Goal: Find specific page/section: Find specific page/section

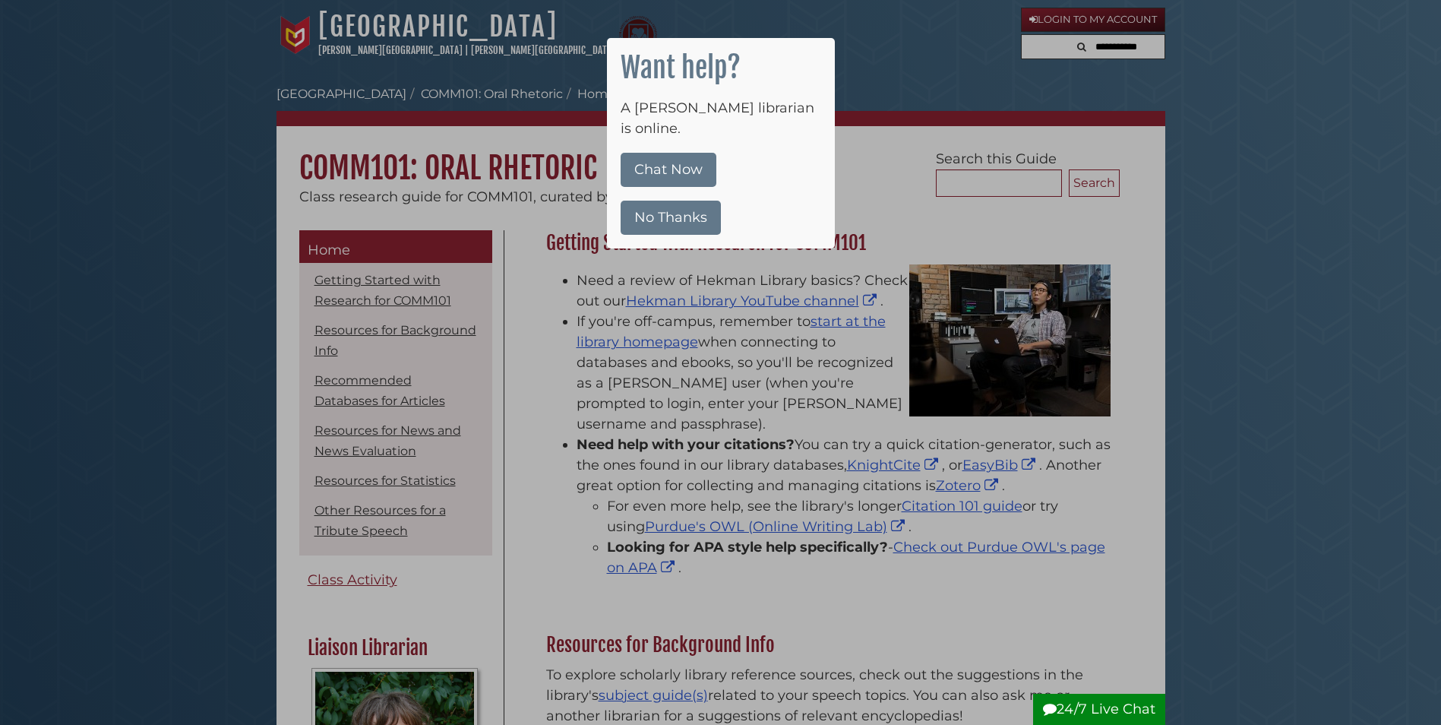
click at [732, 336] on div at bounding box center [720, 362] width 1441 height 725
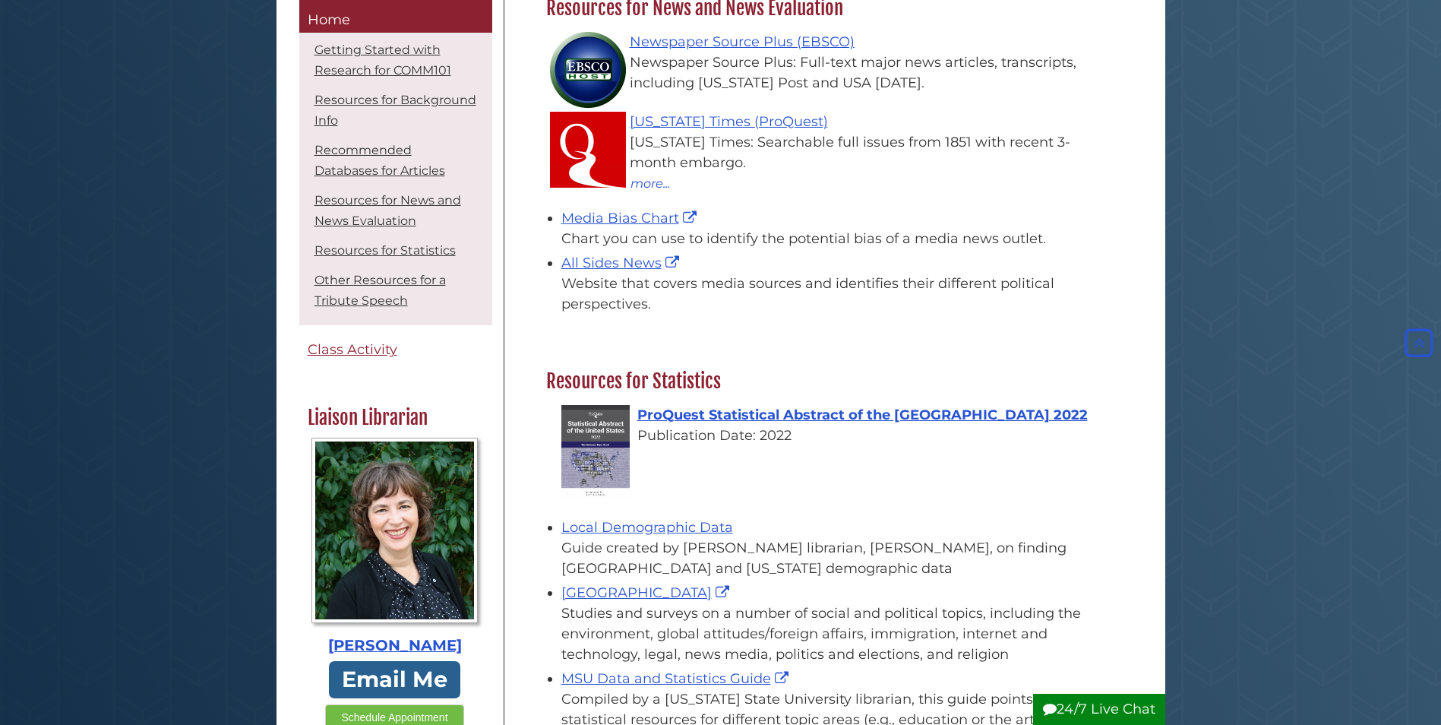
scroll to position [1443, 0]
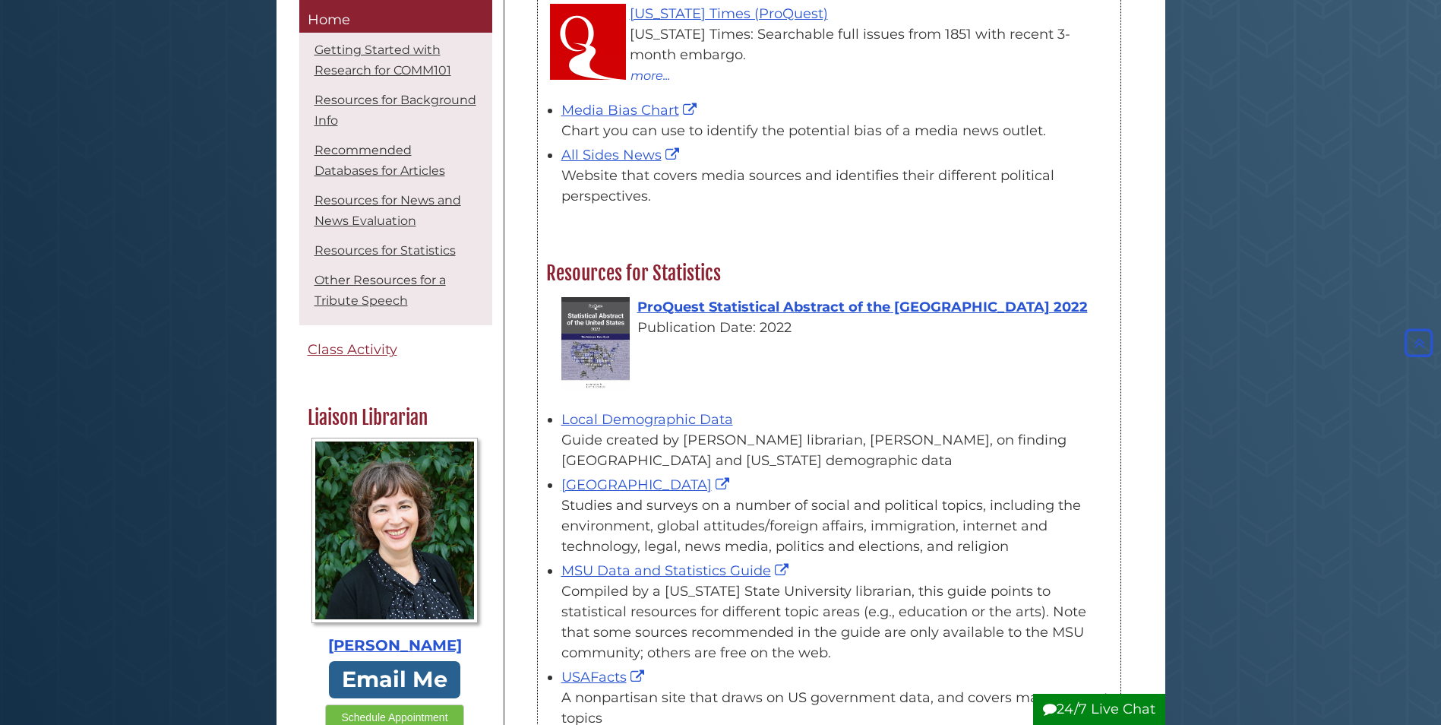
click at [627, 33] on div "New York Times: Searchable full issues from 1851 with recent 3-month embargo." at bounding box center [836, 44] width 551 height 41
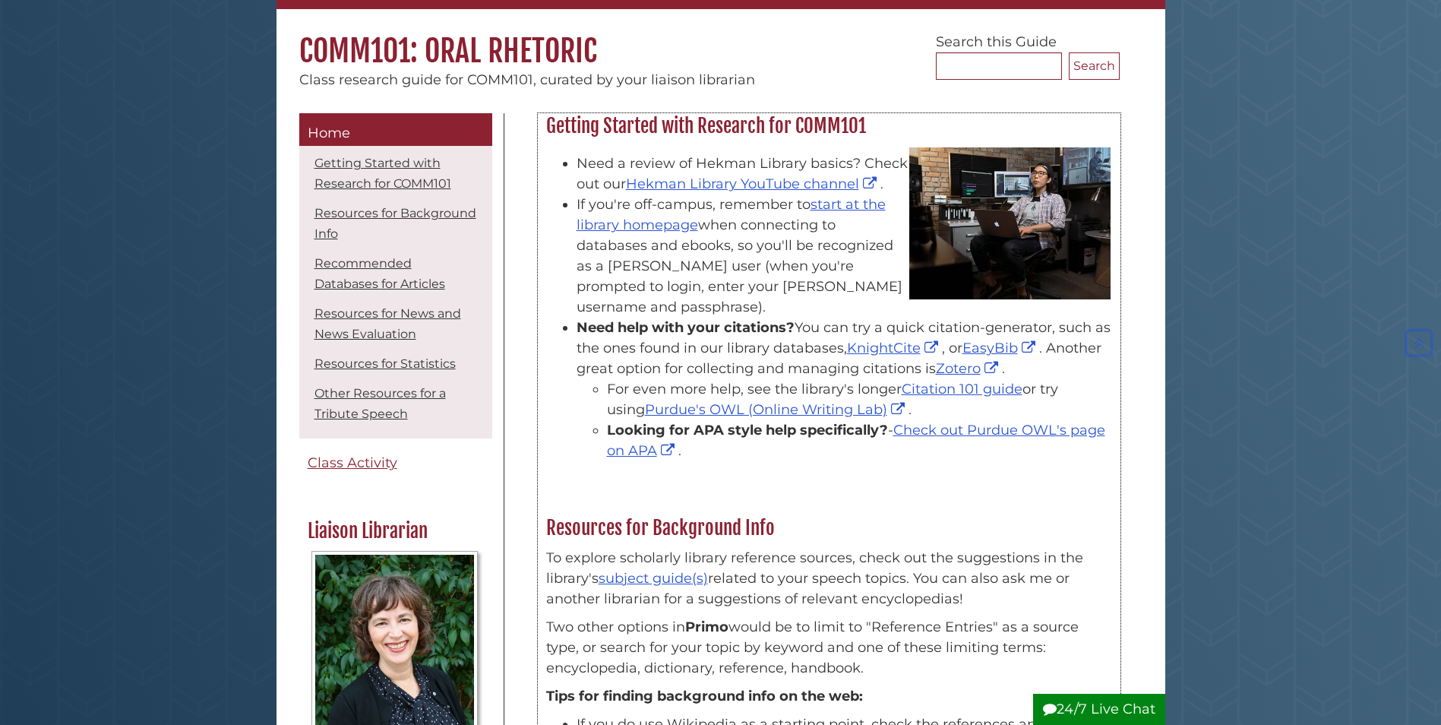
scroll to position [0, 0]
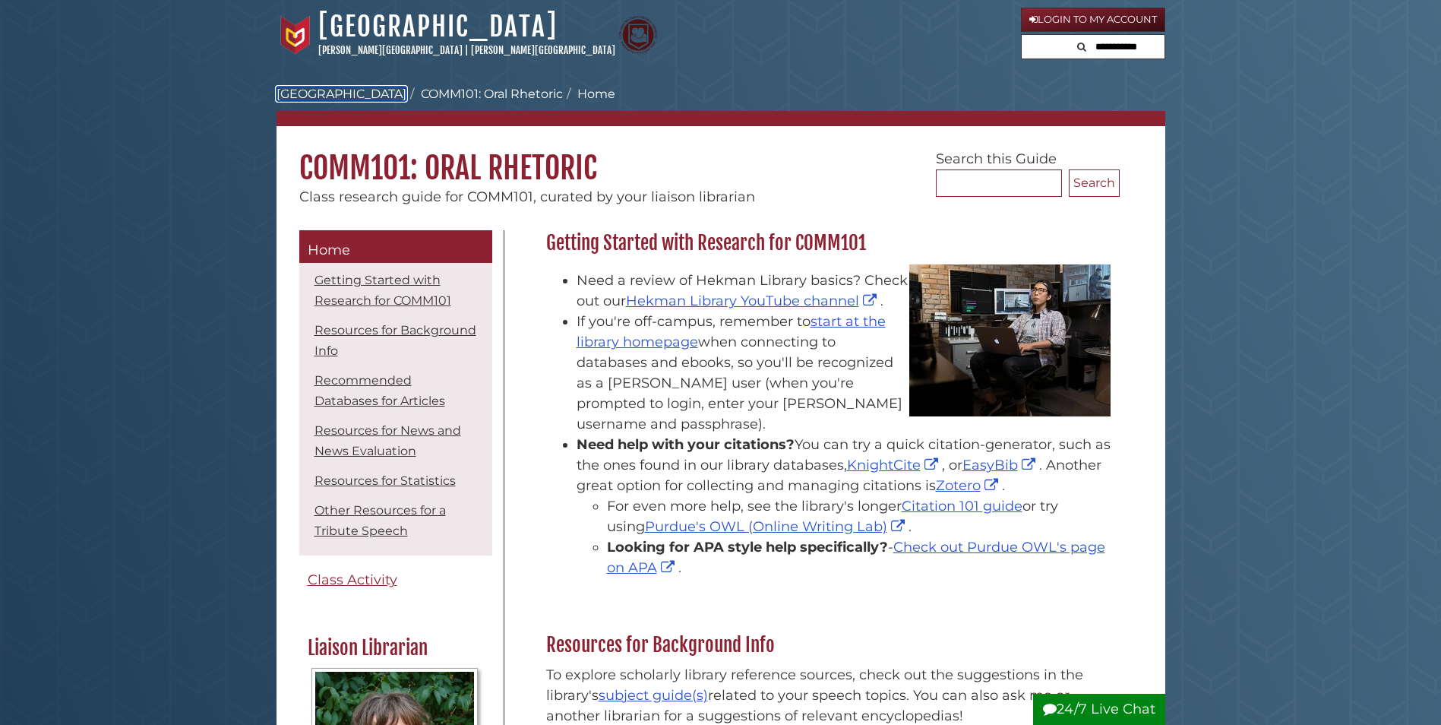
click at [341, 91] on link "Hekman Library" at bounding box center [342, 94] width 130 height 14
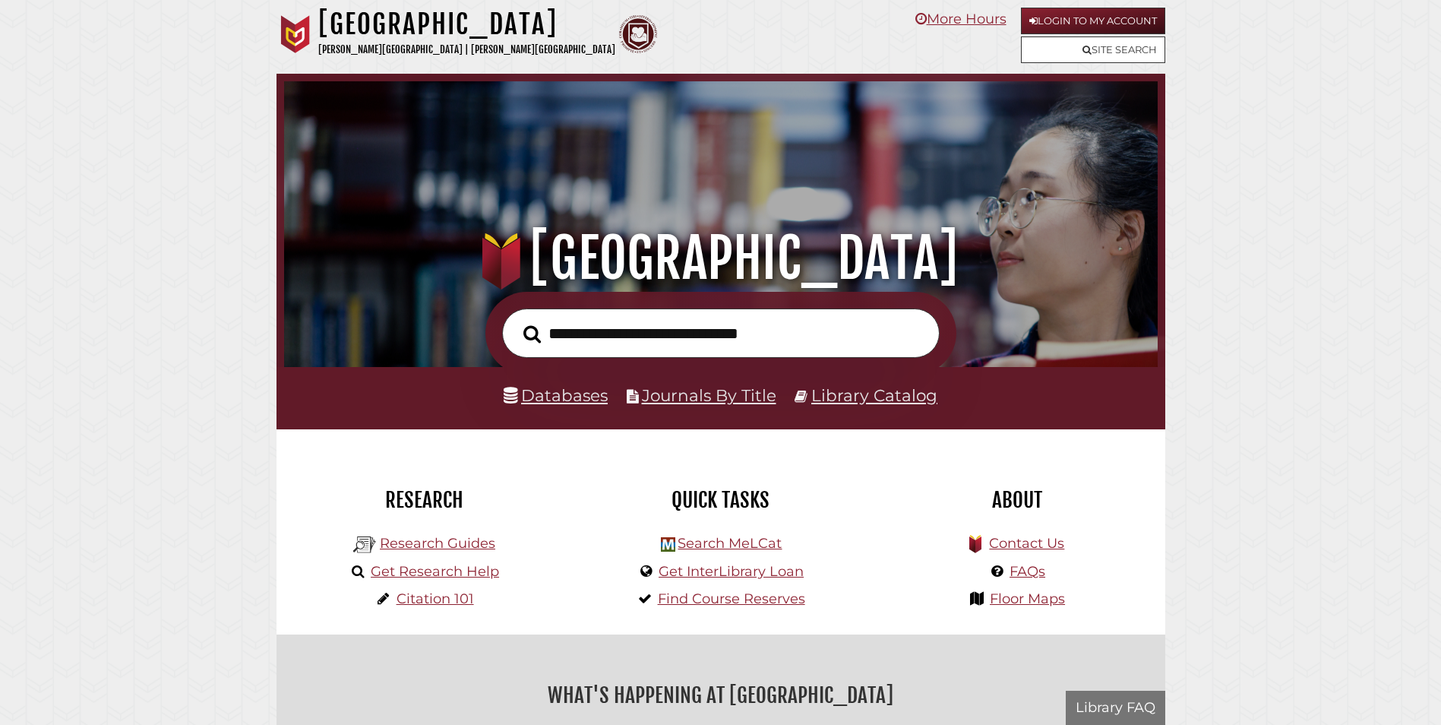
scroll to position [289, 866]
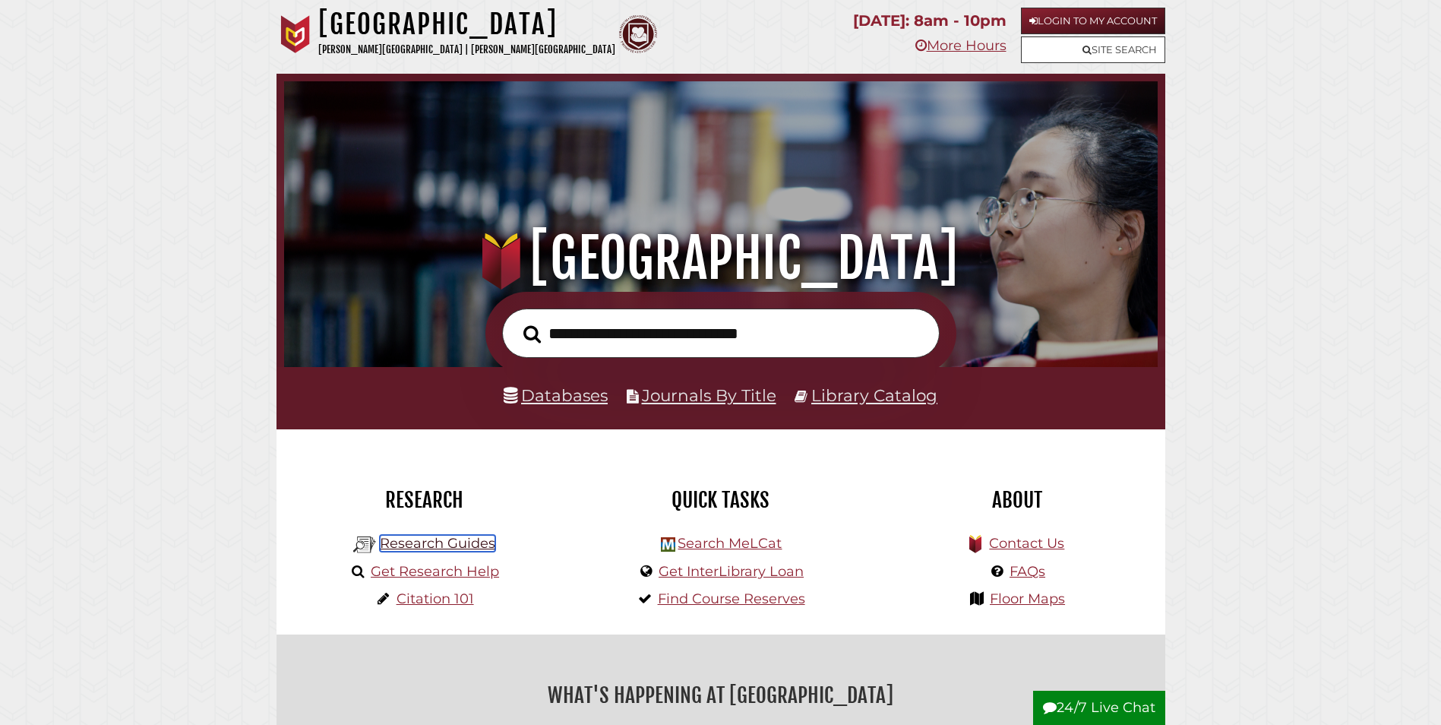
click at [422, 545] on link "Research Guides" at bounding box center [437, 543] width 115 height 17
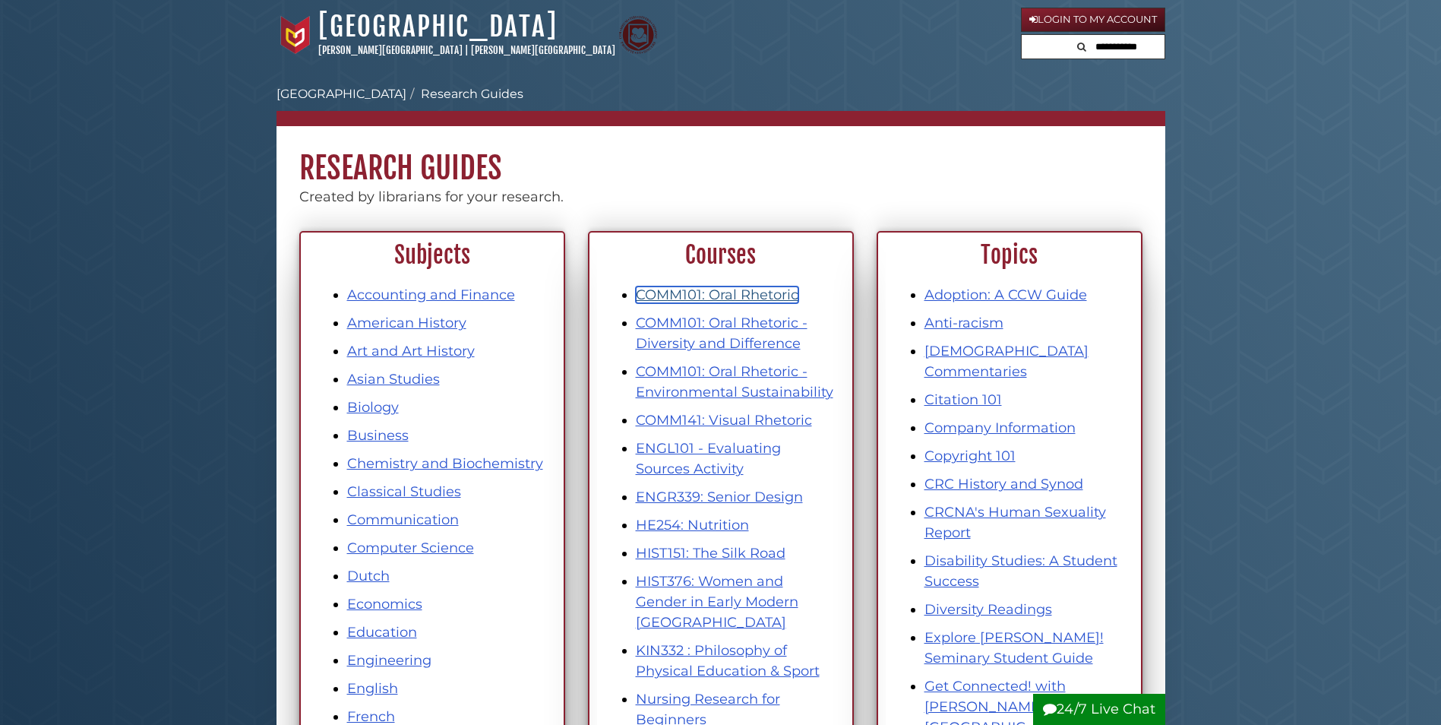
click at [704, 292] on link "COMM101: Oral Rhetoric" at bounding box center [717, 294] width 163 height 17
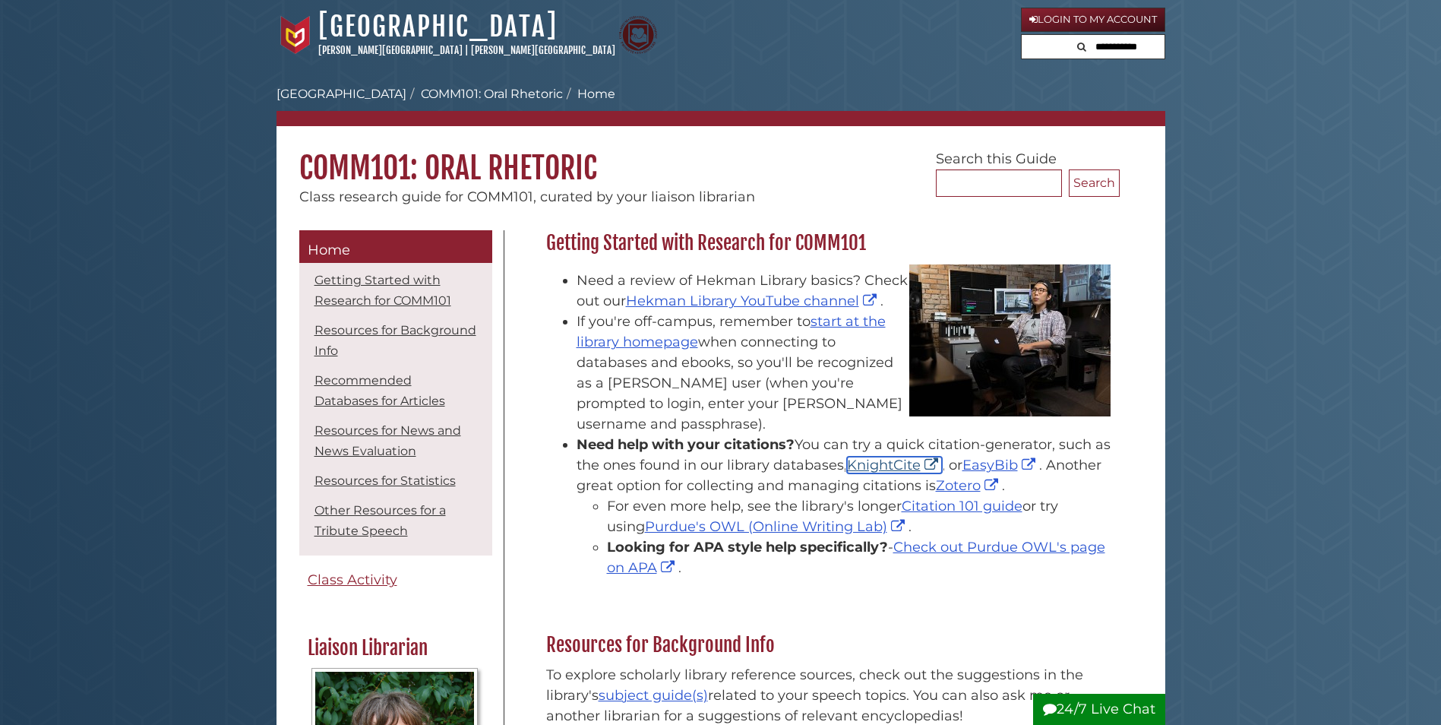
click at [847, 468] on link "KnightCite" at bounding box center [894, 465] width 95 height 17
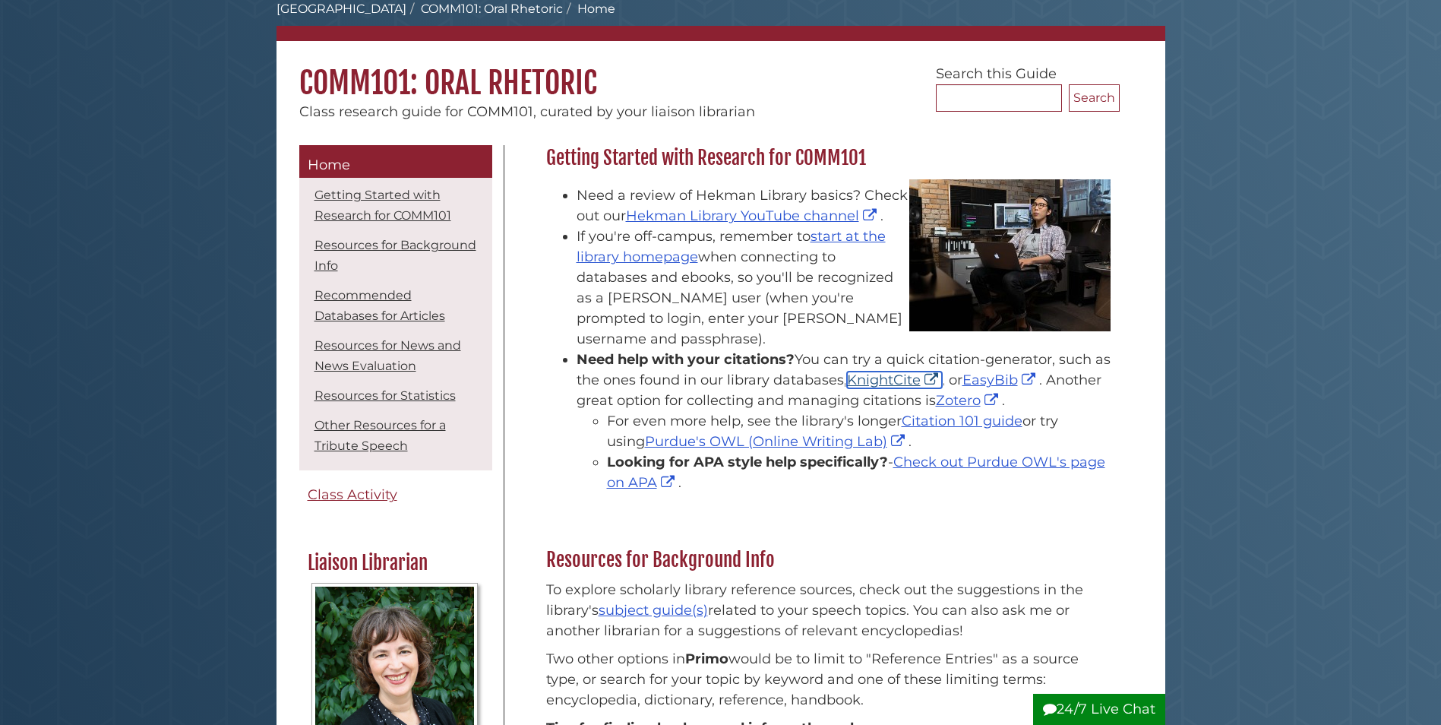
scroll to position [304, 0]
